Goal: Task Accomplishment & Management: Manage account settings

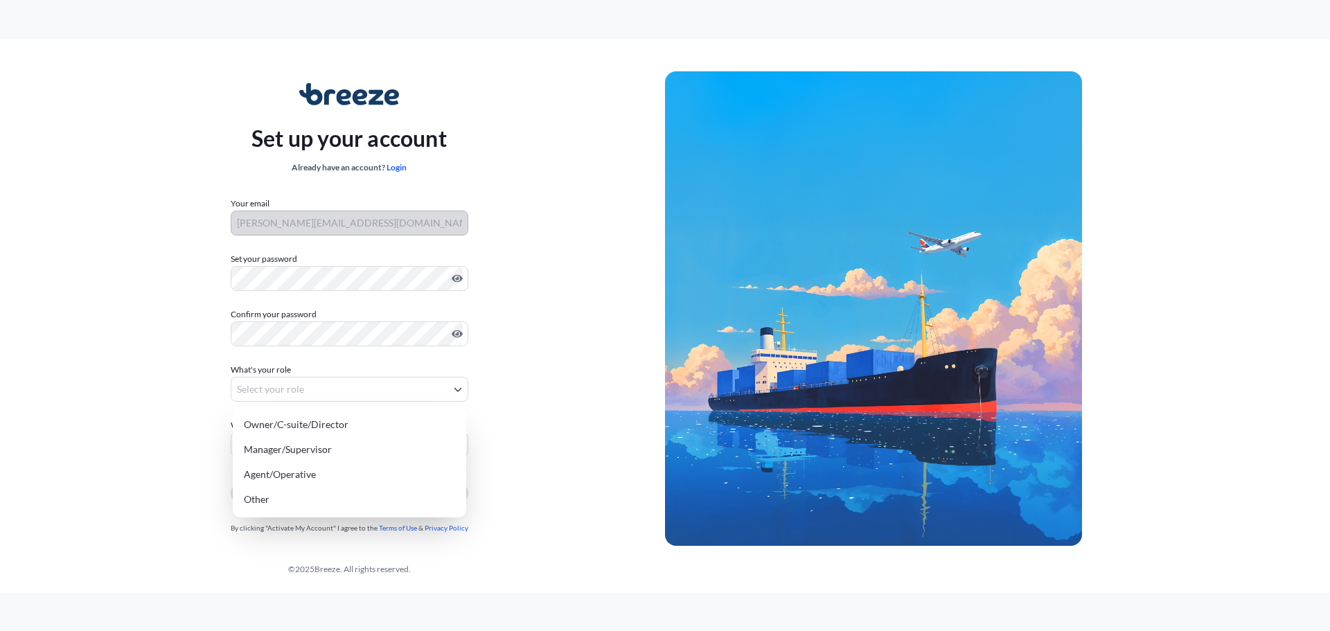
click at [328, 391] on body "Set up your account Already have an account? Login Your email [PERSON_NAME][EMA…" at bounding box center [665, 315] width 1330 height 631
click at [316, 447] on div "Manager/Supervisor" at bounding box center [349, 449] width 222 height 25
select select "manager/supervisor"
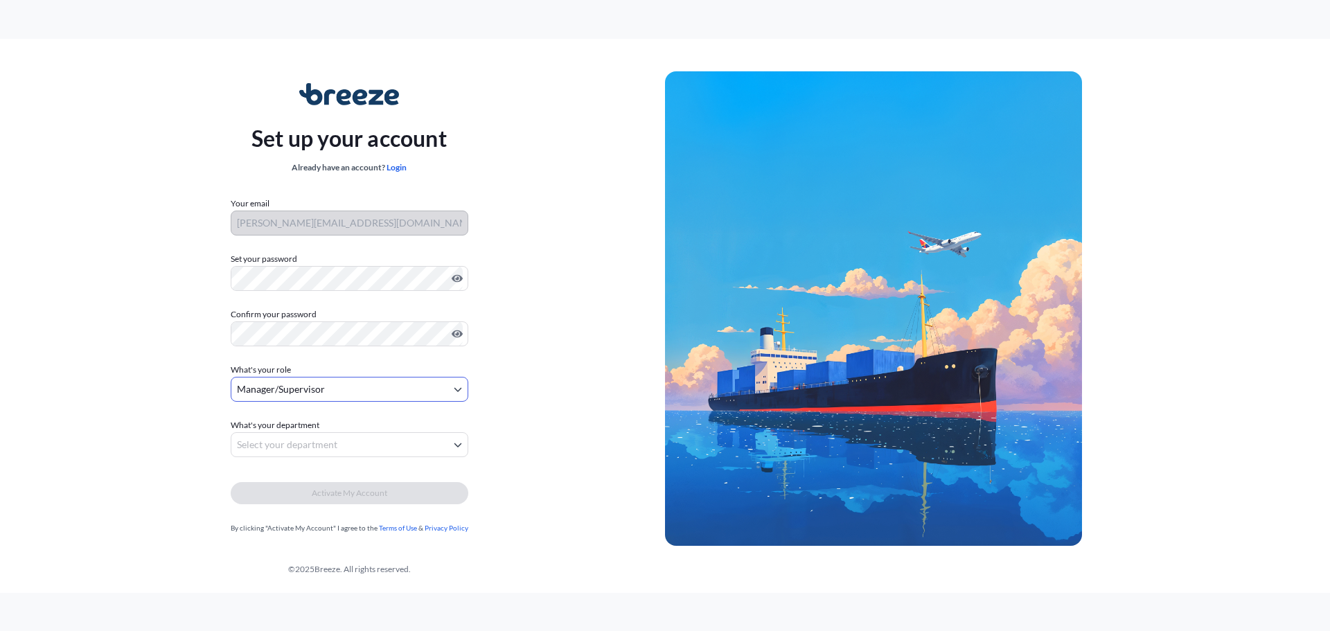
click at [305, 443] on body "Set up your account Already have an account? Login Your email [PERSON_NAME][EMA…" at bounding box center [665, 315] width 1330 height 631
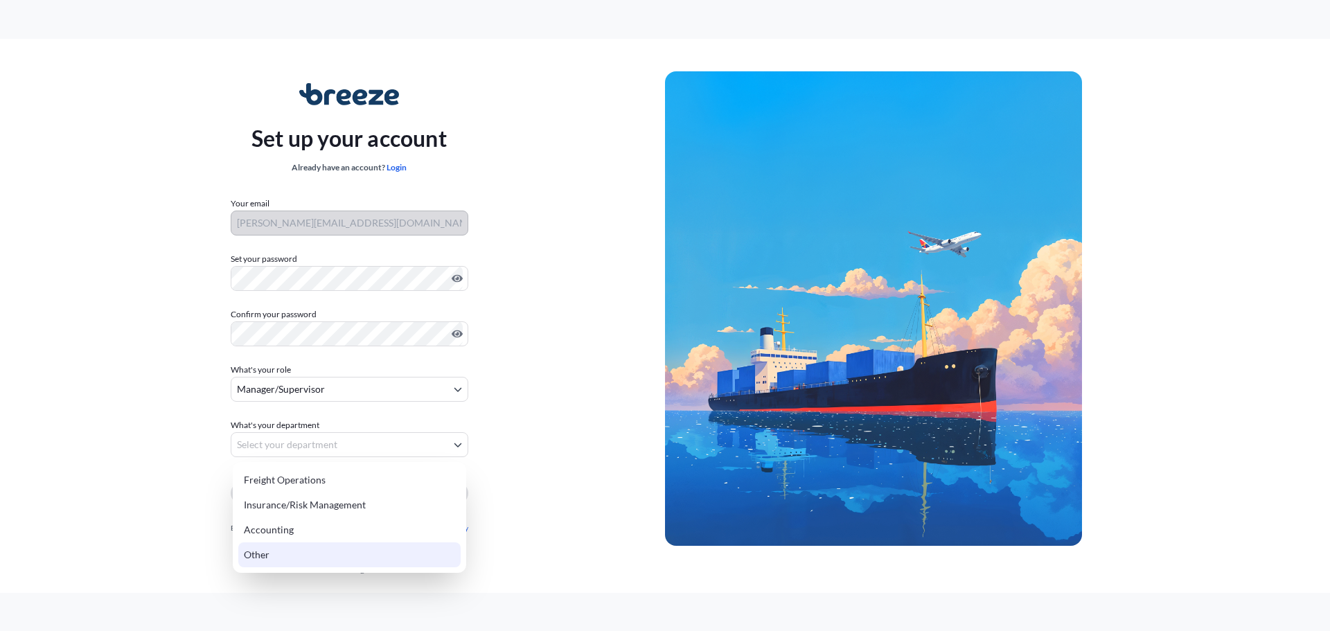
click at [274, 550] on div "Other" at bounding box center [349, 554] width 222 height 25
select select "other"
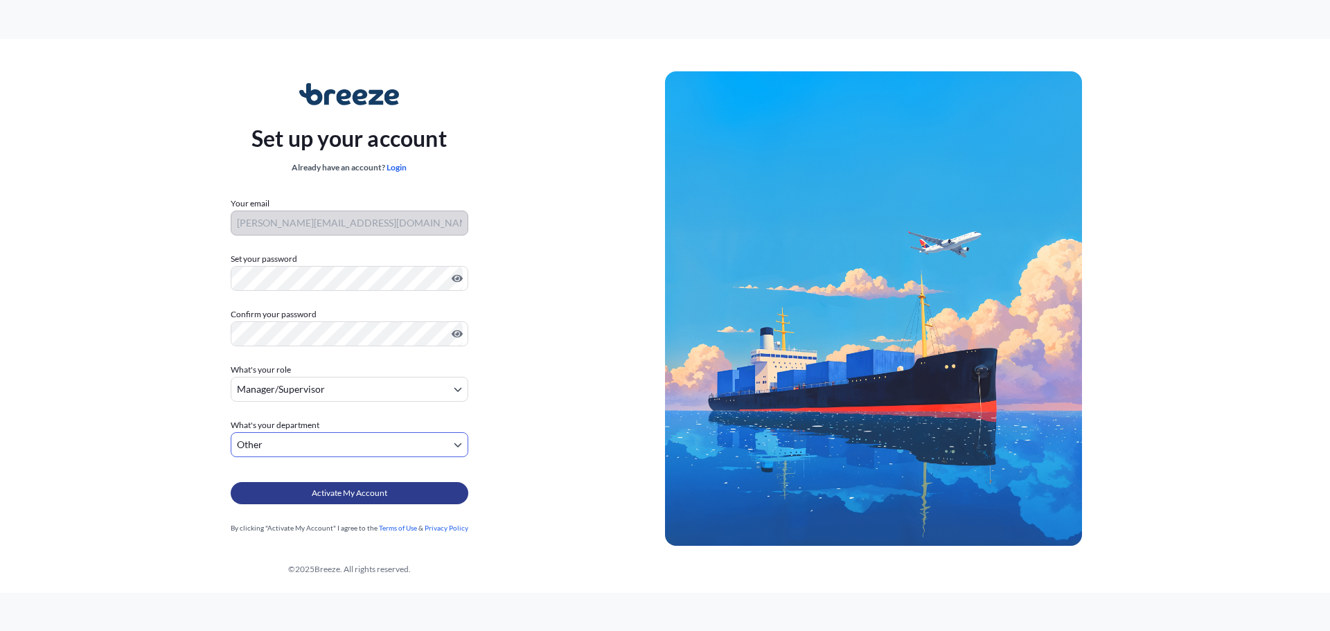
click at [355, 486] on span "Activate My Account" at bounding box center [350, 493] width 76 height 14
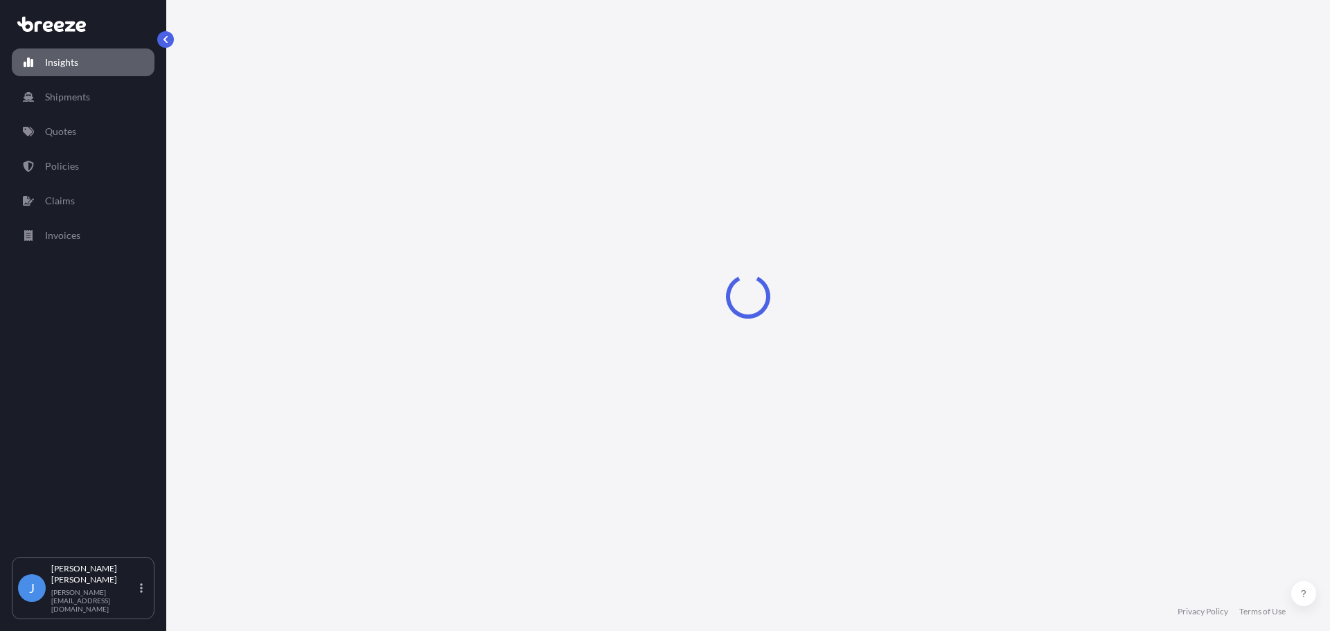
select select "2025"
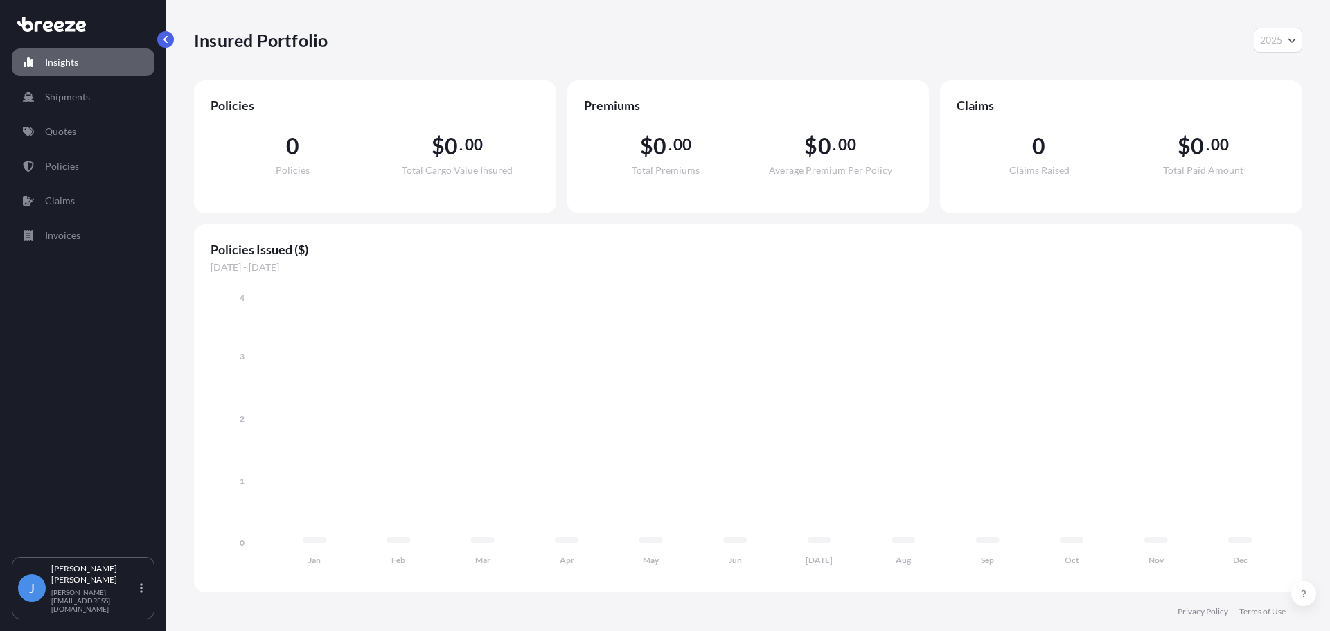
click at [57, 31] on icon at bounding box center [59, 26] width 10 height 11
click at [71, 62] on p "Insights" at bounding box center [61, 62] width 33 height 14
drag, startPoint x: 997, startPoint y: 257, endPoint x: 1033, endPoint y: 224, distance: 49.0
click at [997, 257] on span "Policies Issued ($)" at bounding box center [748, 249] width 1075 height 17
drag, startPoint x: 1295, startPoint y: 6, endPoint x: 727, endPoint y: 240, distance: 614.0
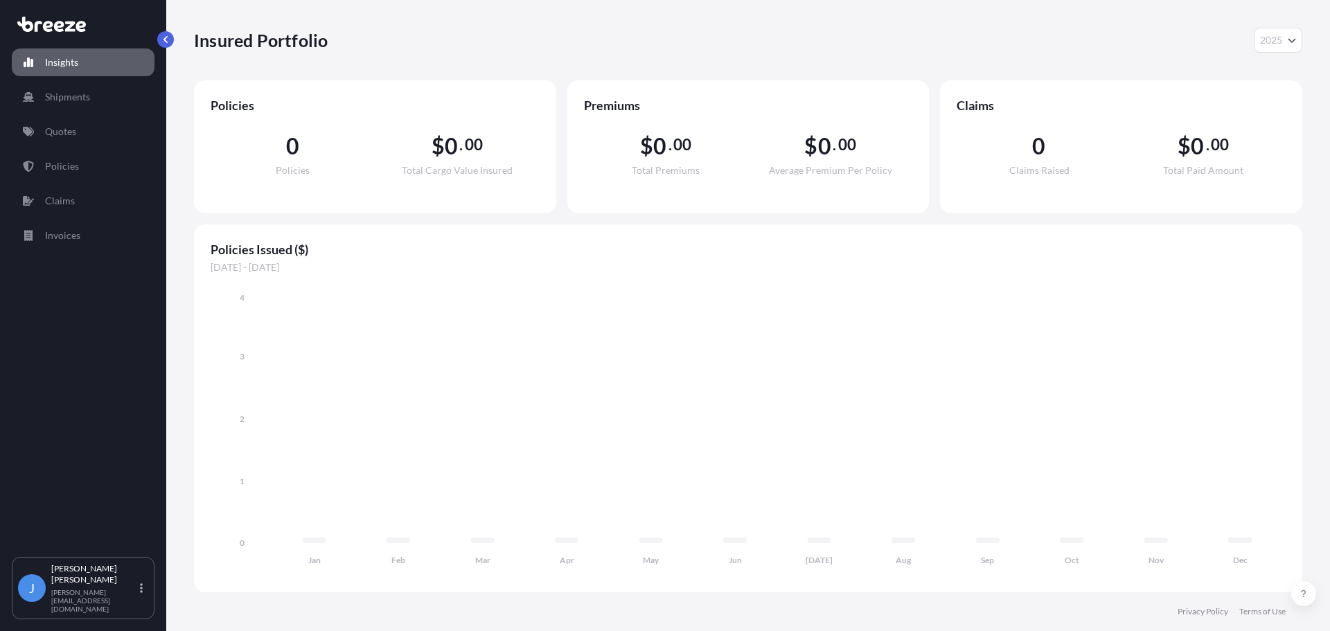
click at [832, 273] on span "01/01/2025 - 31/12/2025" at bounding box center [748, 267] width 1075 height 14
click at [136, 598] on div "J John Wolff john@morganlogic.com" at bounding box center [83, 588] width 130 height 50
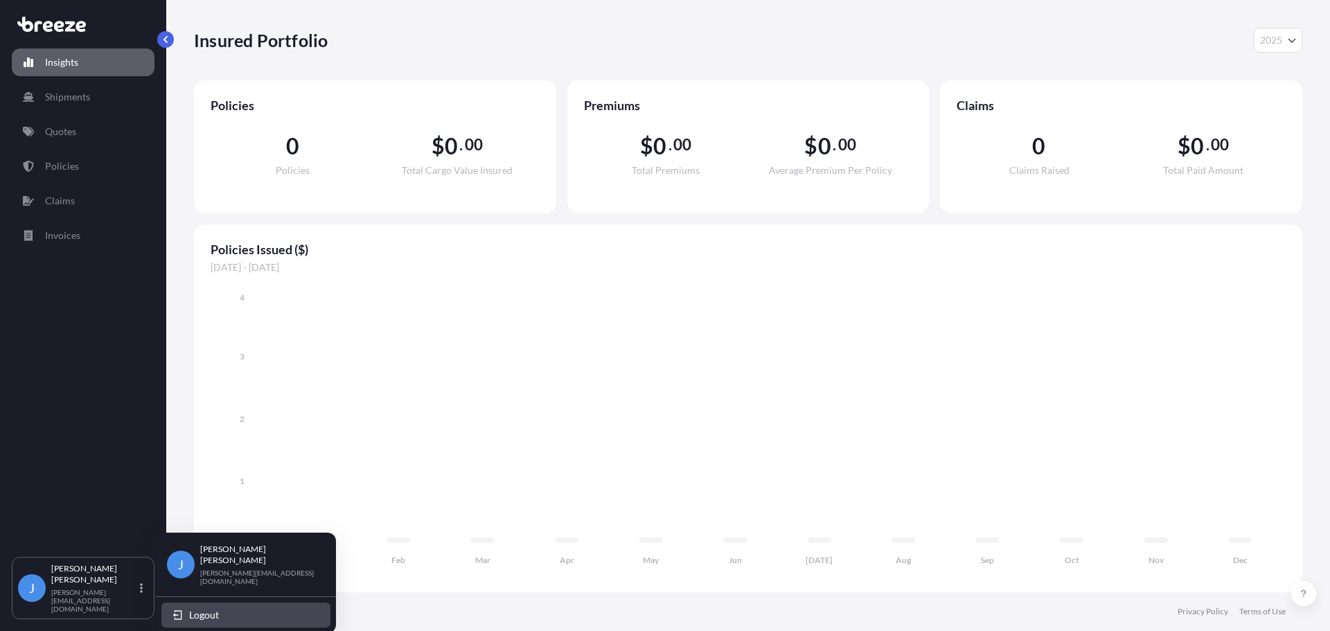
click at [192, 608] on span "Logout" at bounding box center [204, 615] width 30 height 14
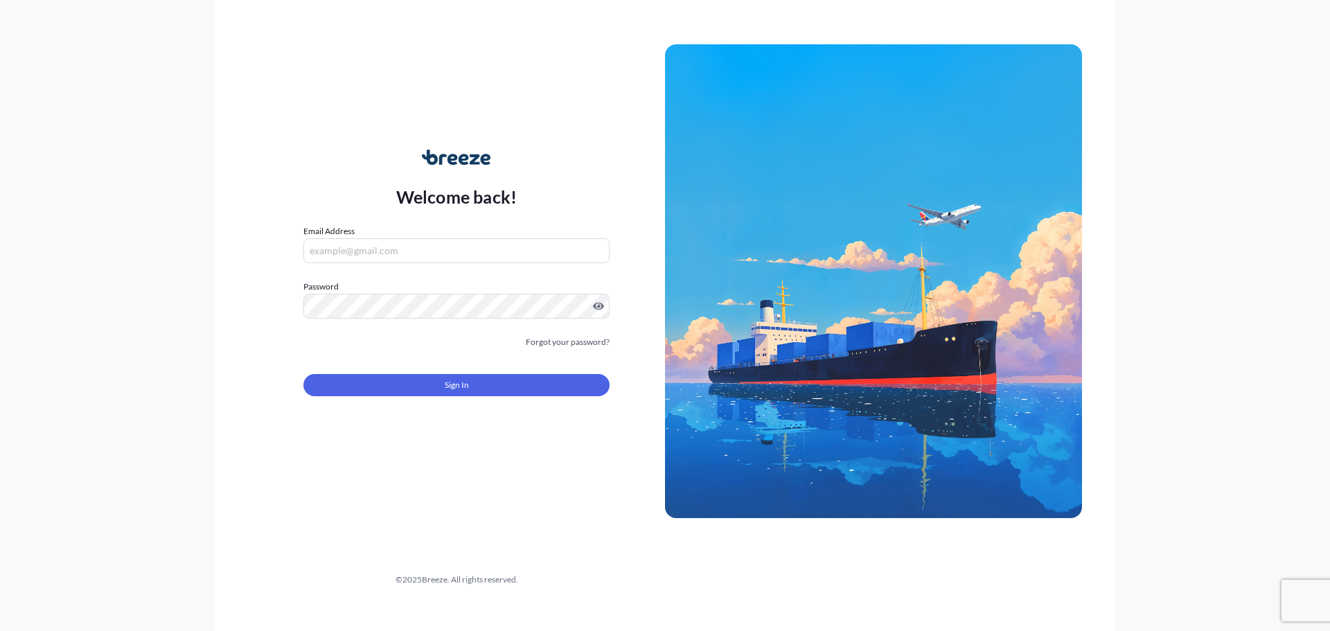
type input "[PERSON_NAME][EMAIL_ADDRESS][DOMAIN_NAME]"
click at [449, 391] on span "Sign In" at bounding box center [457, 385] width 24 height 14
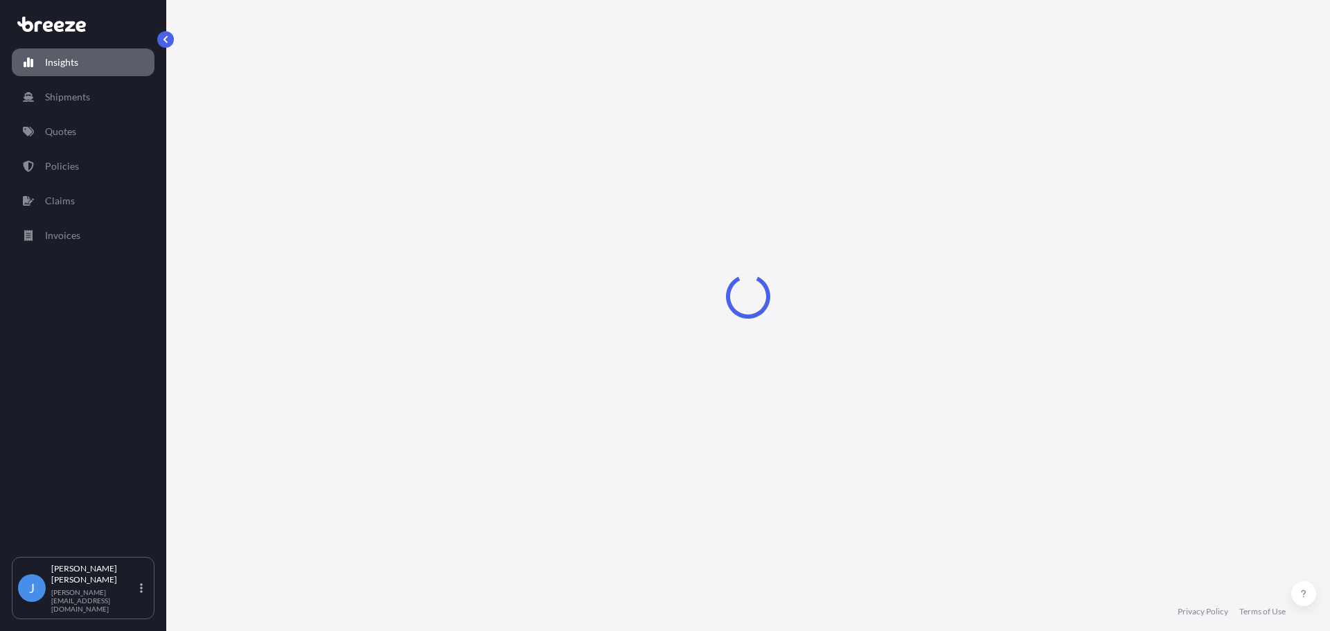
select select "2025"
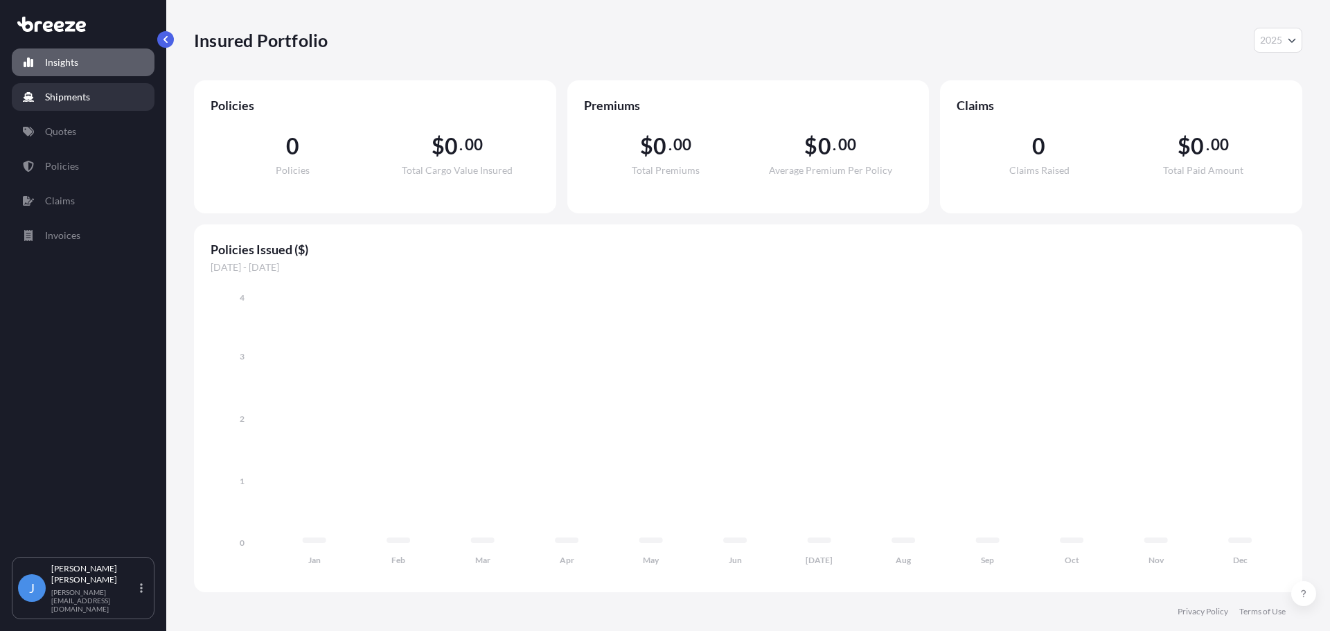
click at [62, 101] on p "Shipments" at bounding box center [67, 97] width 45 height 14
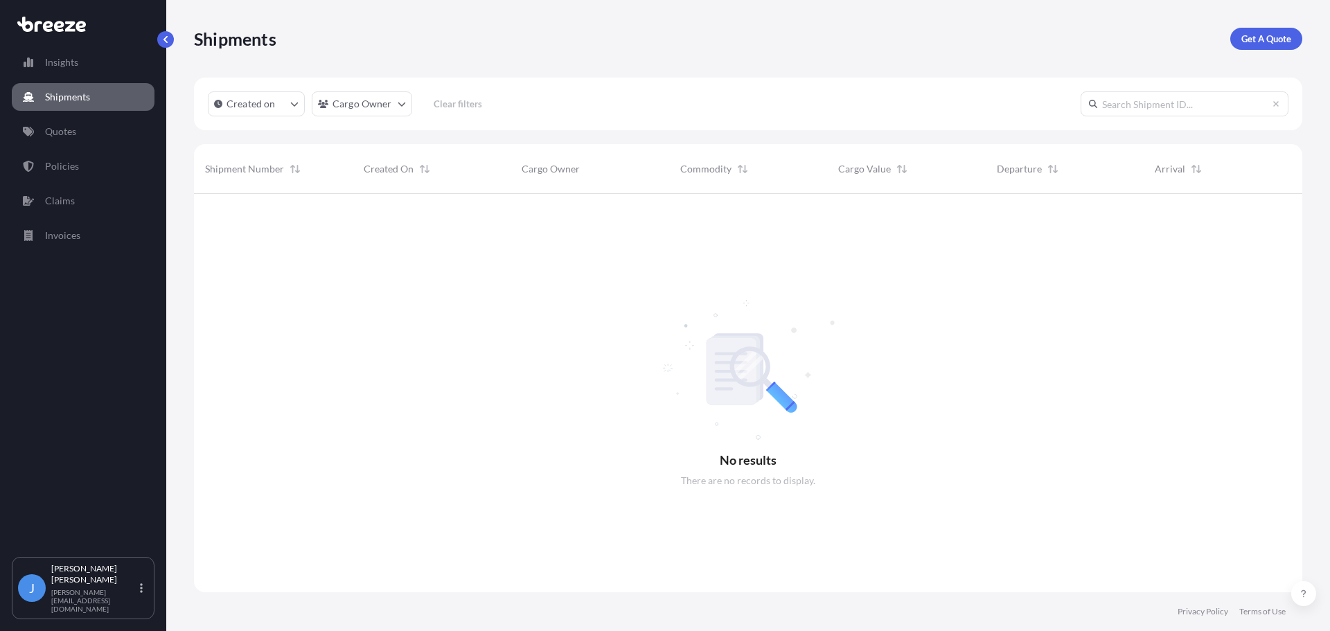
scroll to position [438, 1098]
click at [62, 57] on p "Insights" at bounding box center [61, 62] width 33 height 14
select select "2025"
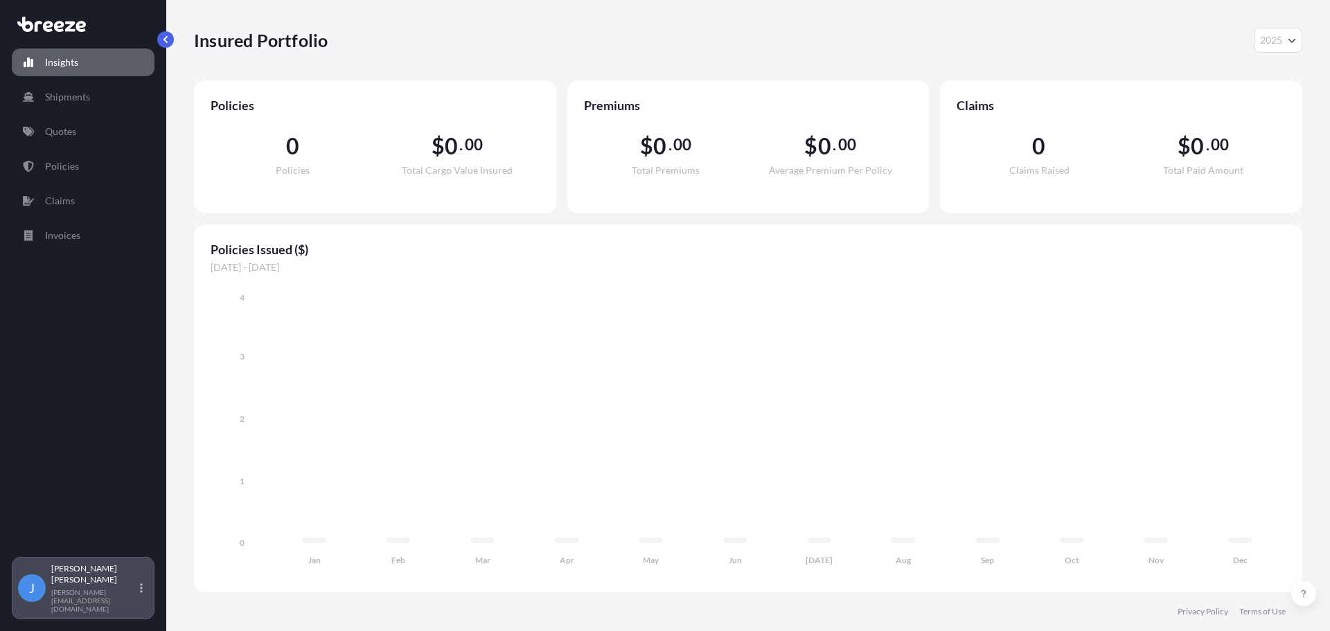
click at [143, 607] on div "J John Wolff john@morganlogic.com" at bounding box center [83, 588] width 130 height 50
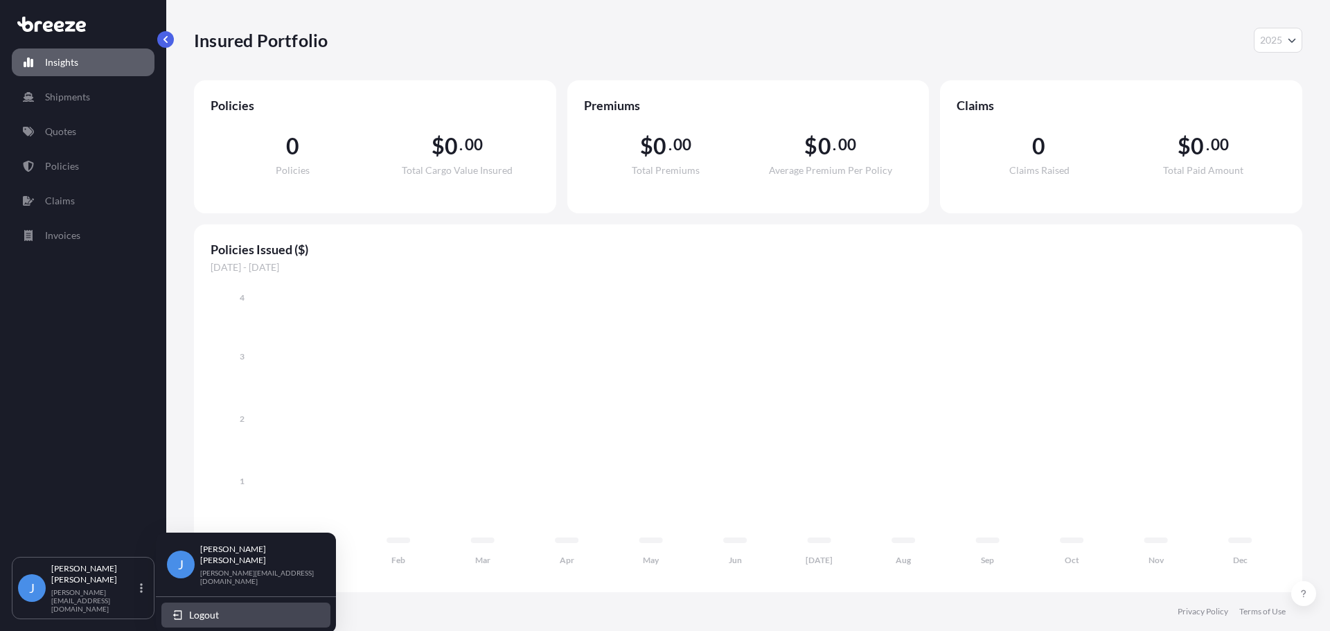
click at [209, 608] on span "Logout" at bounding box center [204, 615] width 30 height 14
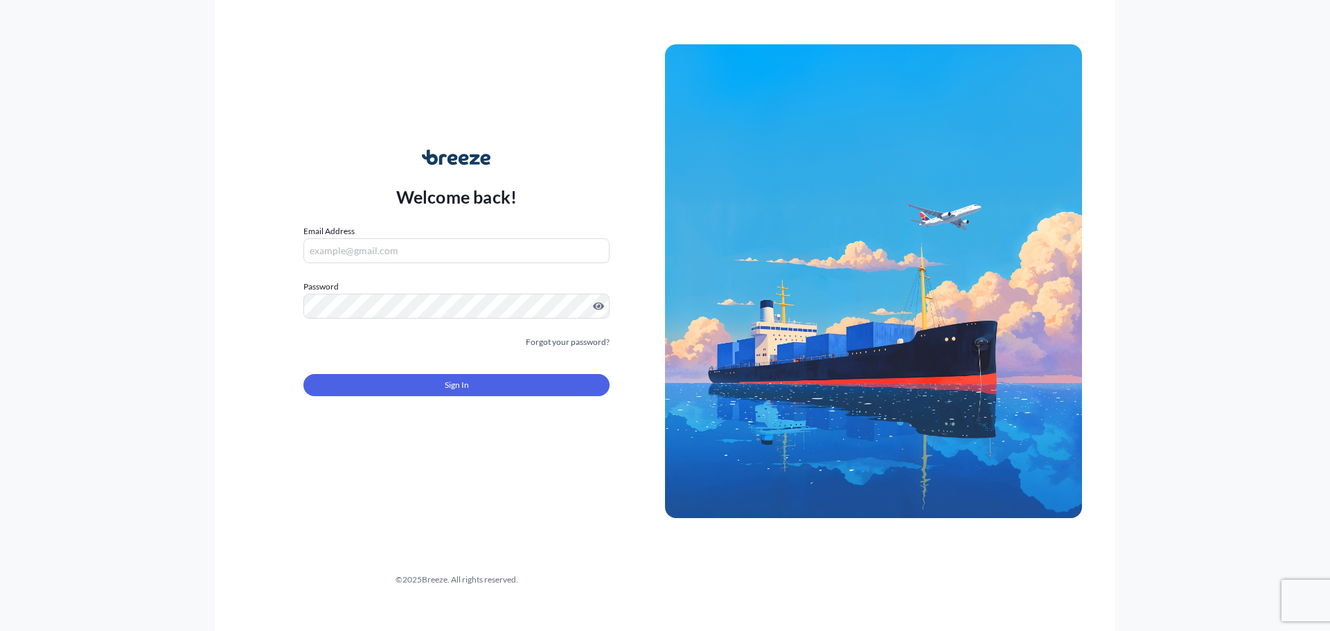
type input "[PERSON_NAME][EMAIL_ADDRESS][DOMAIN_NAME]"
click at [450, 380] on span "Sign In" at bounding box center [457, 385] width 24 height 14
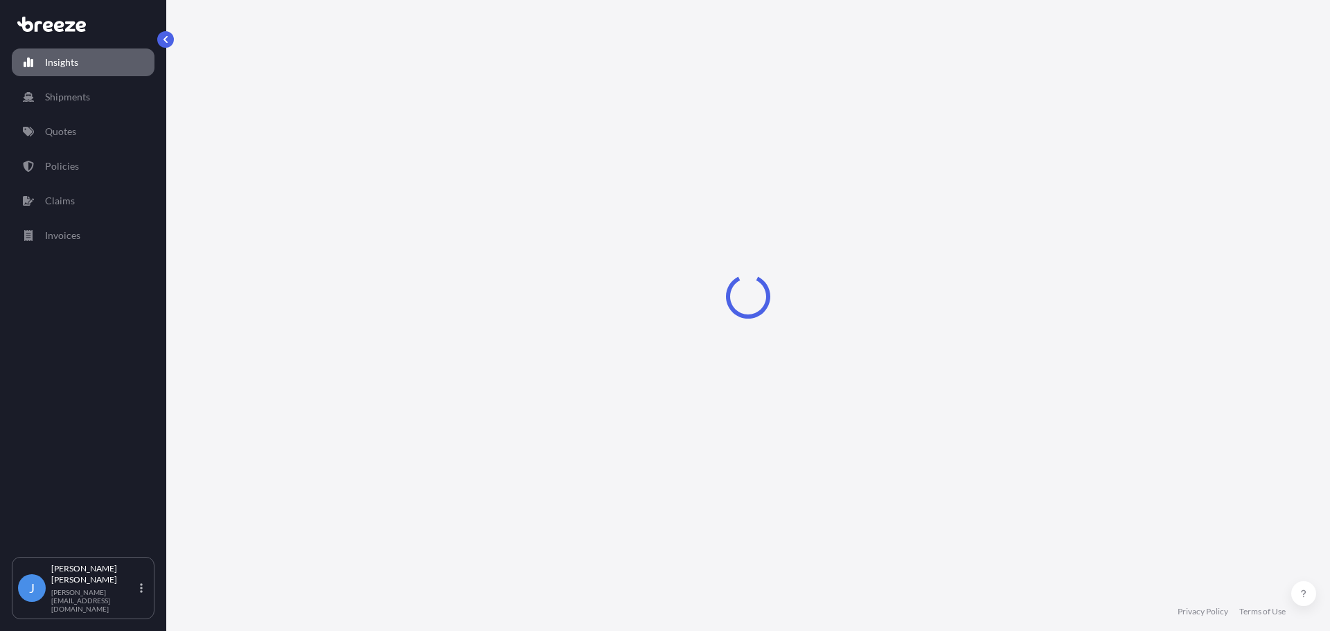
select select "2025"
